Goal: Task Accomplishment & Management: Manage account settings

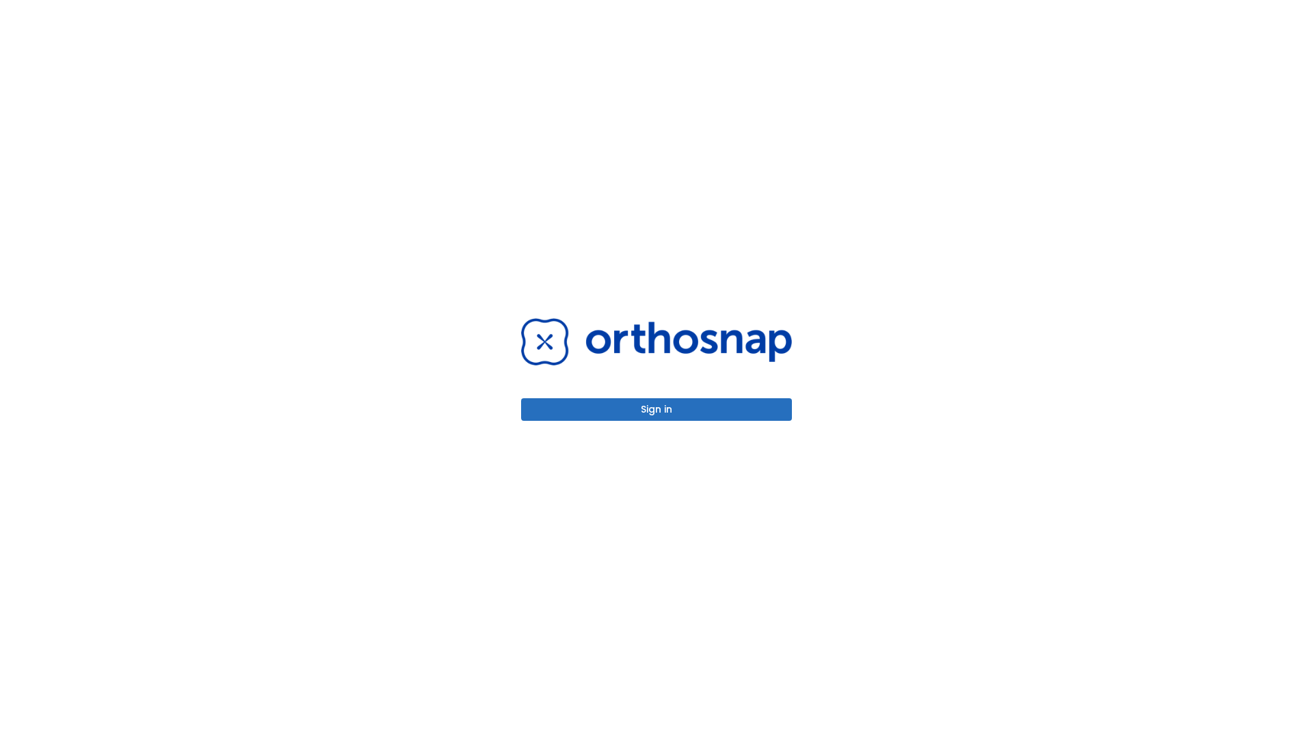
click at [657, 409] on button "Sign in" at bounding box center [656, 409] width 271 height 23
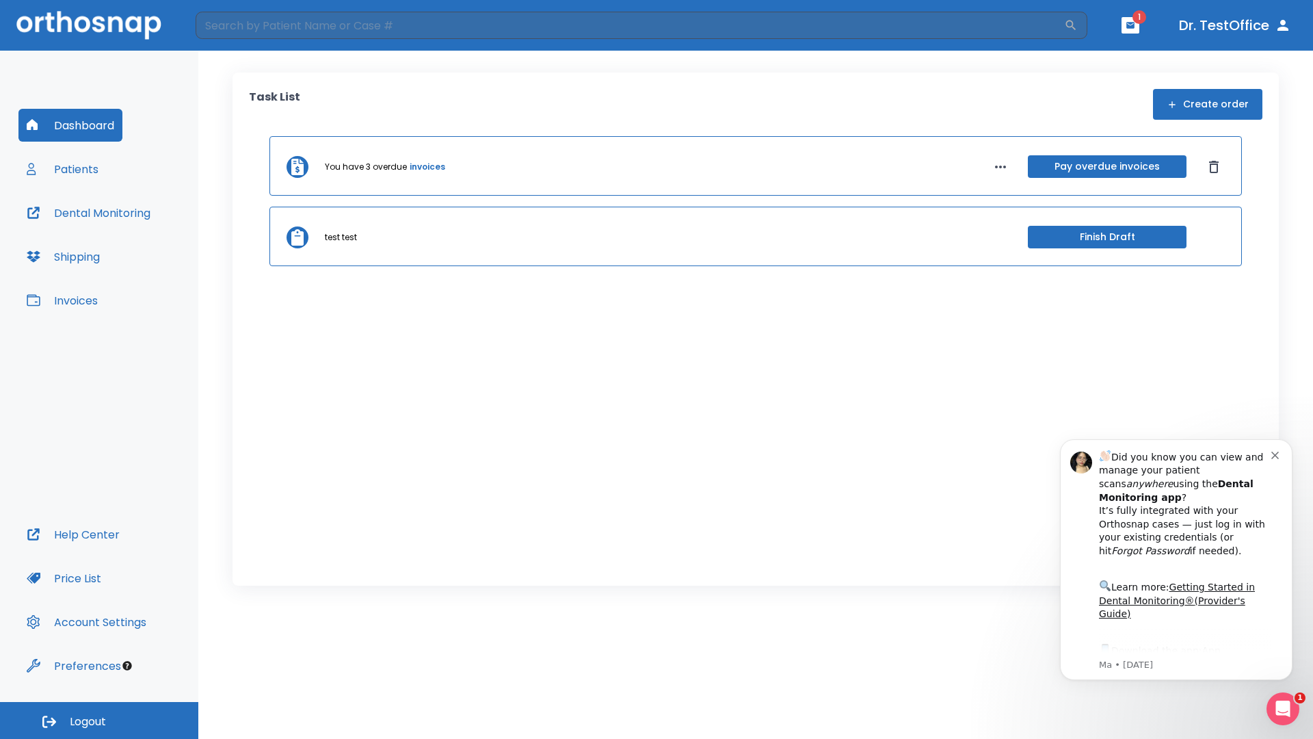
click at [99, 720] on span "Logout" at bounding box center [88, 721] width 36 height 15
